Goal: Task Accomplishment & Management: Manage account settings

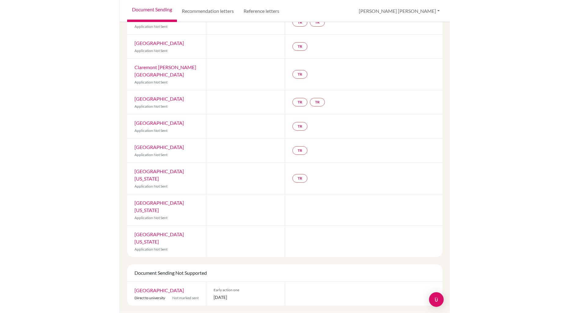
scroll to position [81, 0]
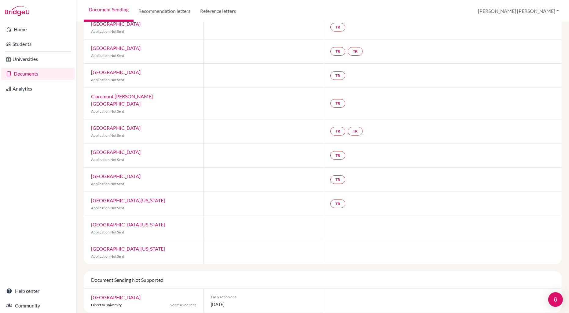
click at [23, 75] on link "Documents" at bounding box center [38, 74] width 74 height 12
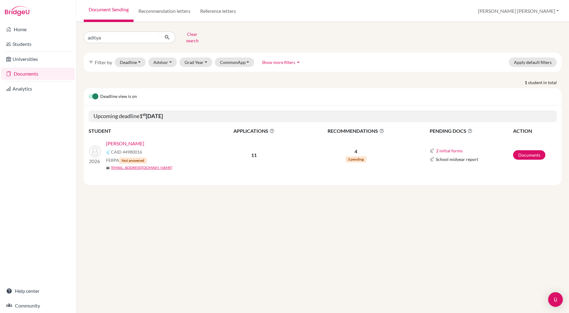
click at [127, 140] on link "[PERSON_NAME]" at bounding box center [125, 143] width 38 height 7
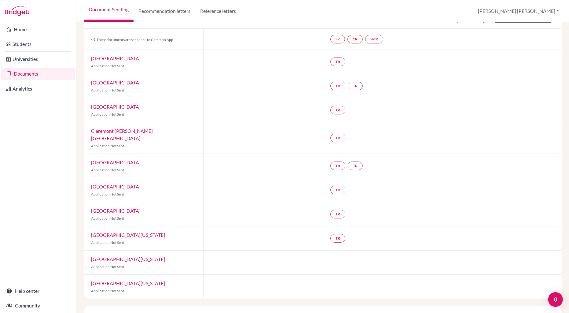
scroll to position [81, 0]
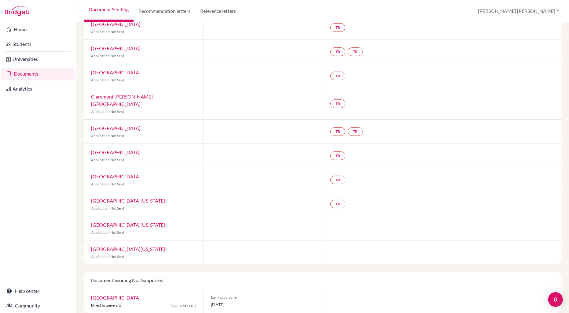
click at [20, 72] on link "Documents" at bounding box center [38, 74] width 74 height 12
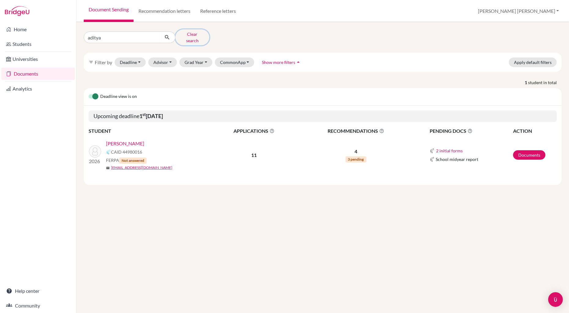
click at [194, 34] on button "Clear search" at bounding box center [193, 37] width 34 height 16
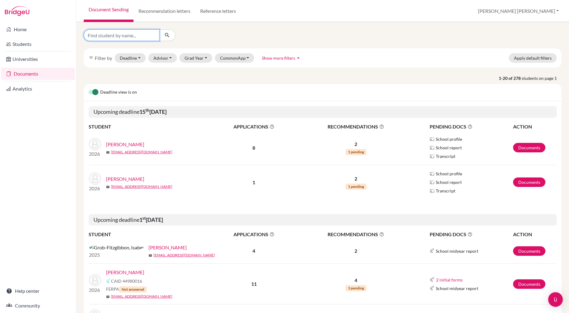
click at [116, 38] on input "Find student by name..." at bounding box center [122, 35] width 76 height 12
type input "[PERSON_NAME]"
click button "submit" at bounding box center [167, 35] width 16 height 12
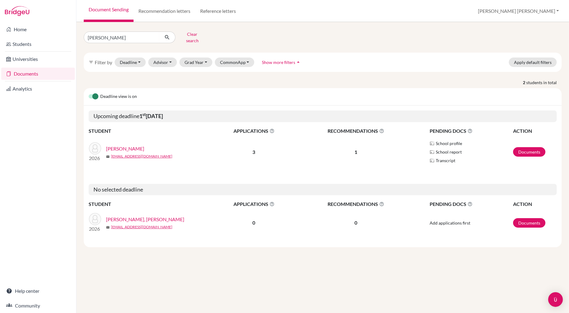
click at [128, 145] on link "[PERSON_NAME]" at bounding box center [125, 148] width 38 height 7
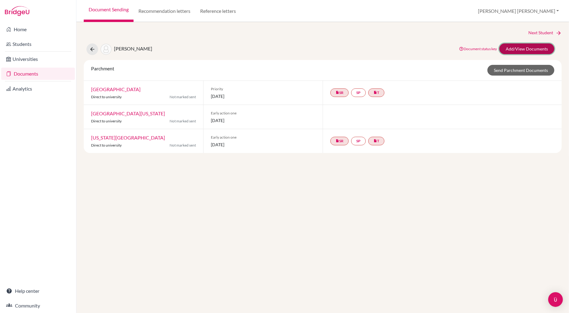
click at [523, 49] on link "Add/View Documents" at bounding box center [527, 48] width 55 height 11
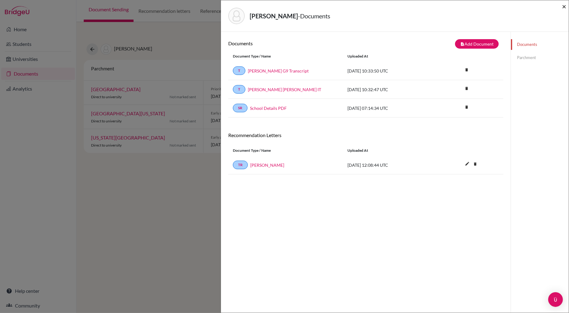
click at [564, 7] on span "×" at bounding box center [564, 6] width 4 height 9
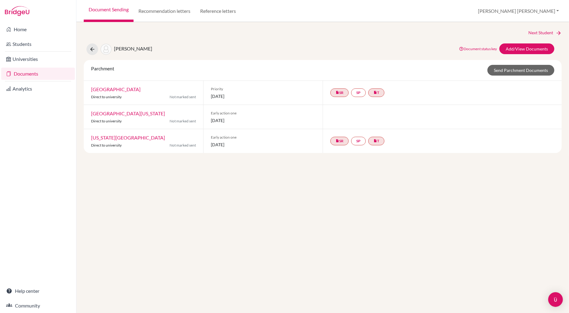
click at [26, 72] on link "Documents" at bounding box center [38, 74] width 74 height 12
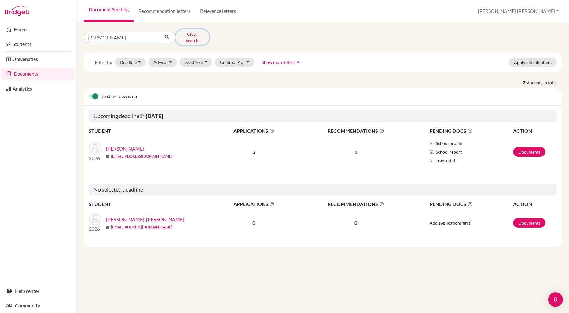
click at [190, 34] on button "Clear search" at bounding box center [193, 37] width 34 height 16
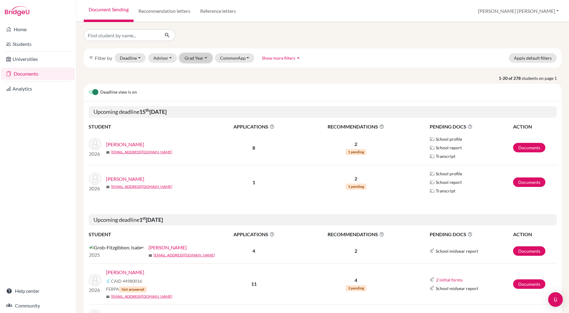
click at [196, 58] on button "Grad Year" at bounding box center [196, 57] width 33 height 9
click at [195, 80] on span "2026" at bounding box center [192, 80] width 11 height 7
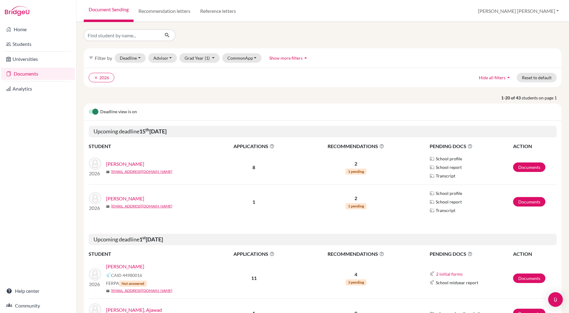
click at [130, 165] on link "Cumings, Lauren" at bounding box center [125, 163] width 38 height 7
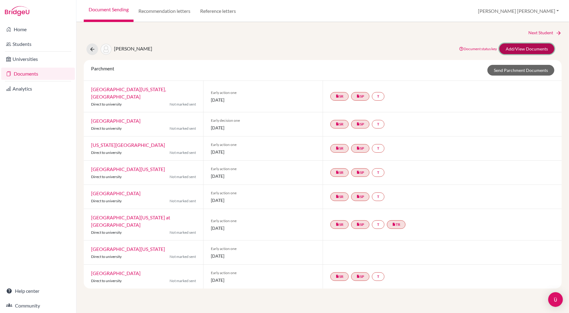
click at [518, 50] on link "Add/View Documents" at bounding box center [527, 48] width 55 height 11
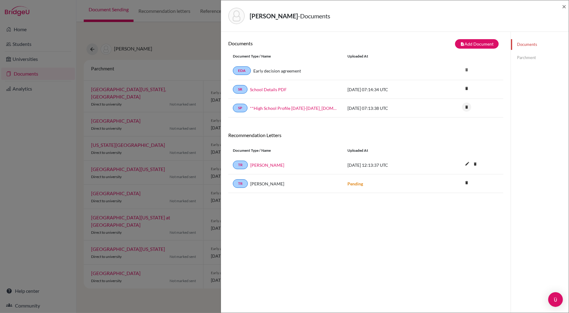
click at [468, 108] on icon "delete" at bounding box center [466, 106] width 9 height 9
click at [448, 143] on button "Delete" at bounding box center [448, 140] width 28 height 9
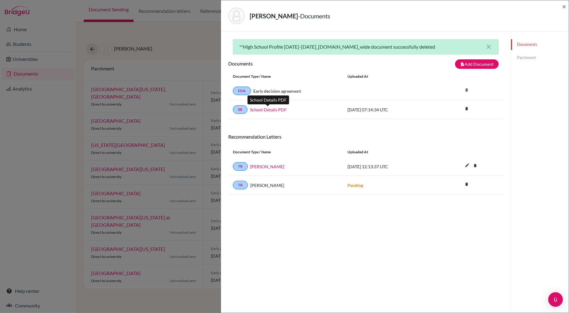
click at [279, 109] on link "School Details PDF" at bounding box center [268, 109] width 37 height 6
click at [468, 108] on icon "delete" at bounding box center [466, 108] width 9 height 9
click at [450, 142] on button "Delete" at bounding box center [448, 142] width 28 height 9
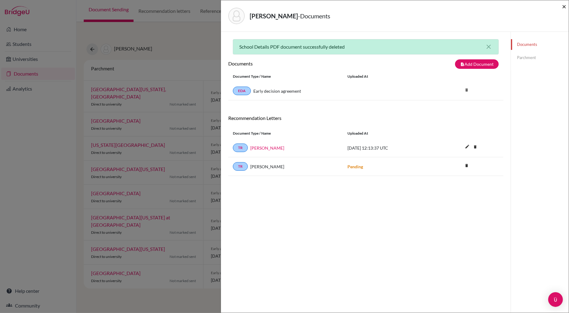
click at [564, 7] on span "×" at bounding box center [564, 6] width 4 height 9
